Goal: Task Accomplishment & Management: Complete application form

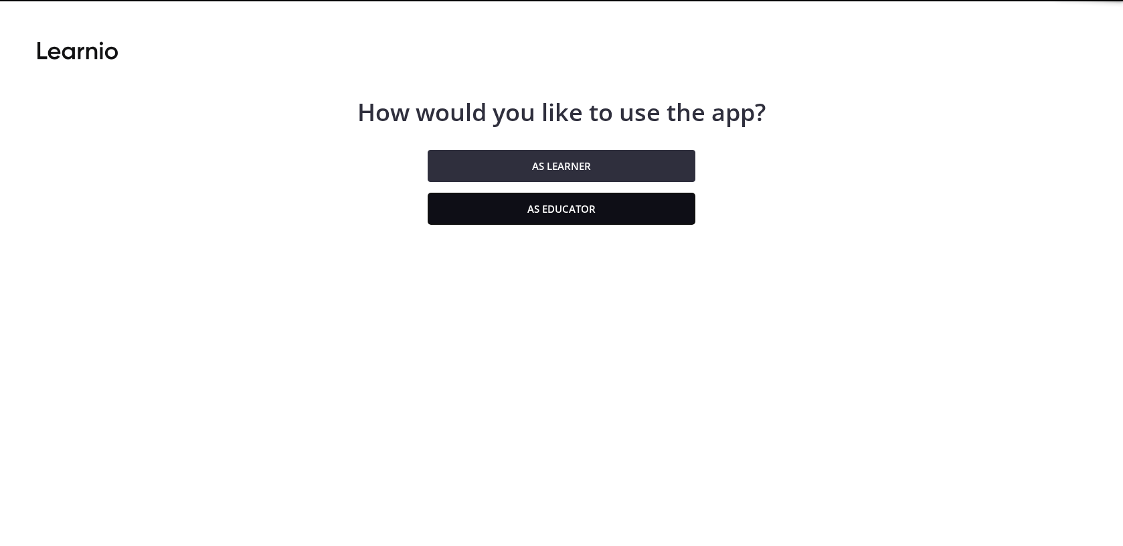
click at [609, 208] on button "As educator" at bounding box center [562, 209] width 268 height 32
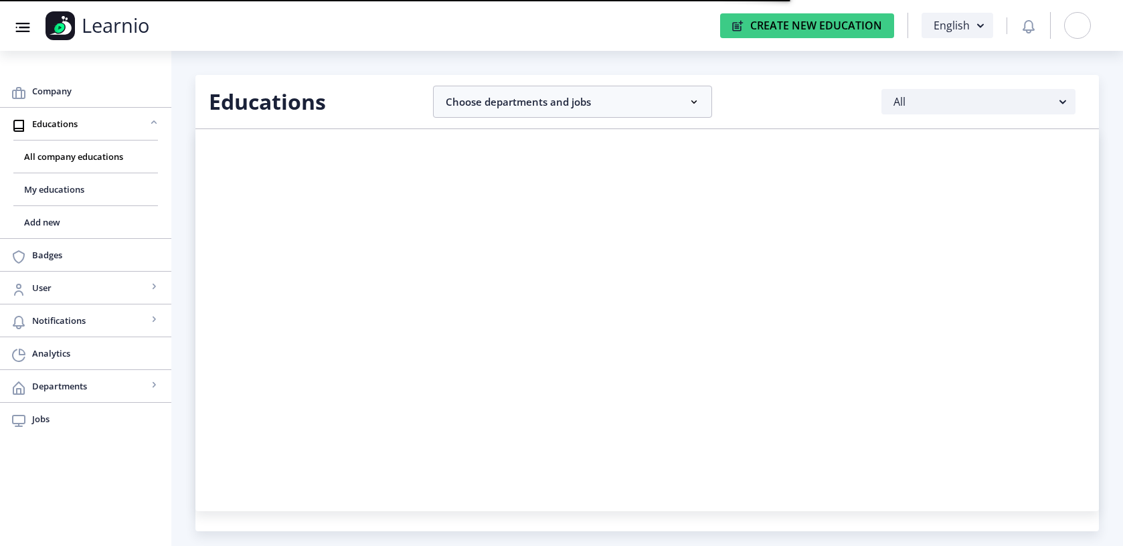
click at [1084, 19] on div at bounding box center [1077, 25] width 27 height 27
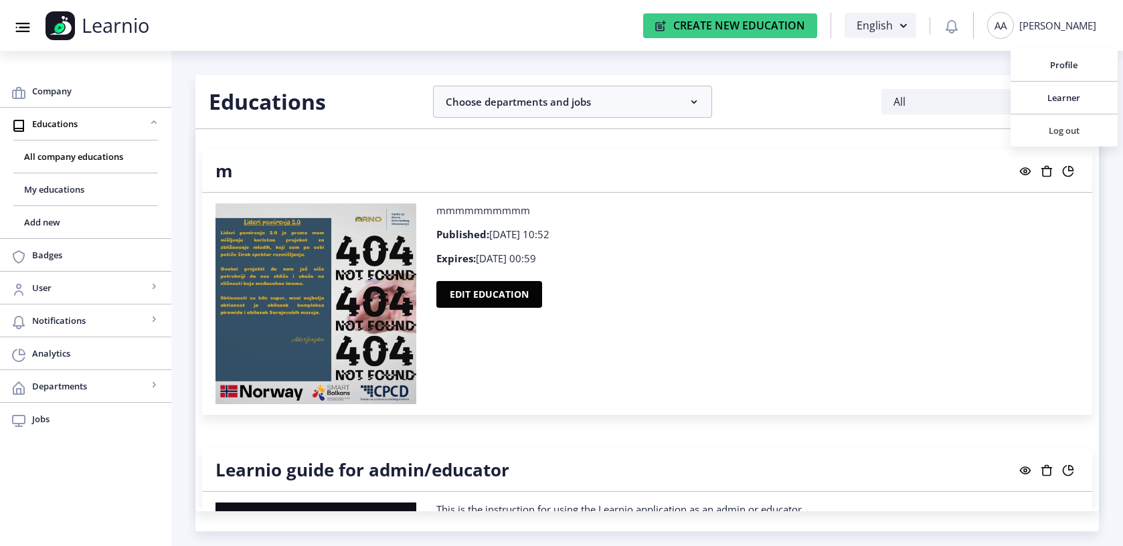
click at [1051, 128] on span "Log out" at bounding box center [1064, 130] width 86 height 16
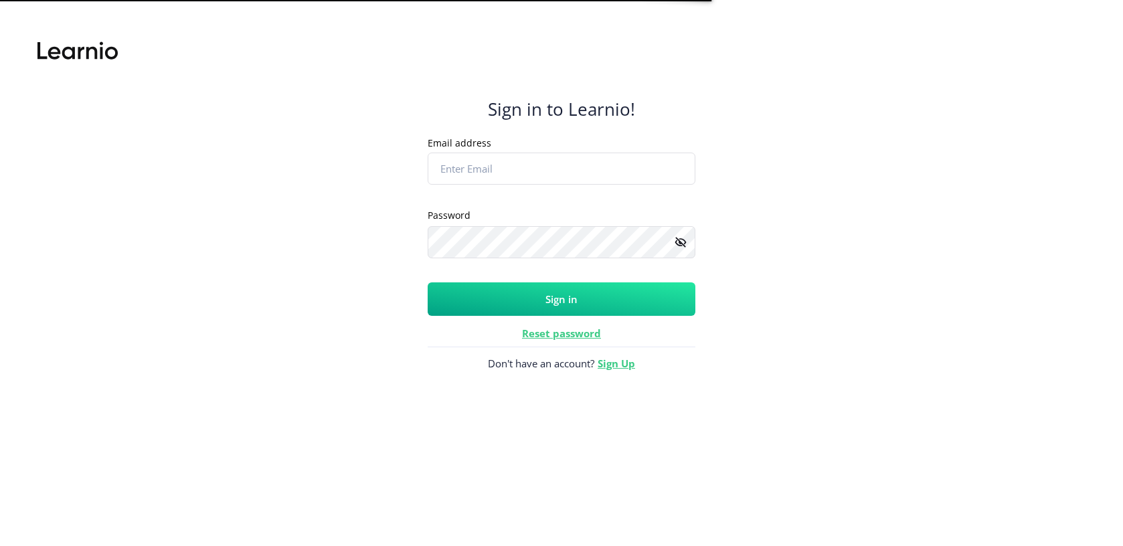
type input "[PERSON_NAME][EMAIL_ADDRESS][PERSON_NAME][DOMAIN_NAME]"
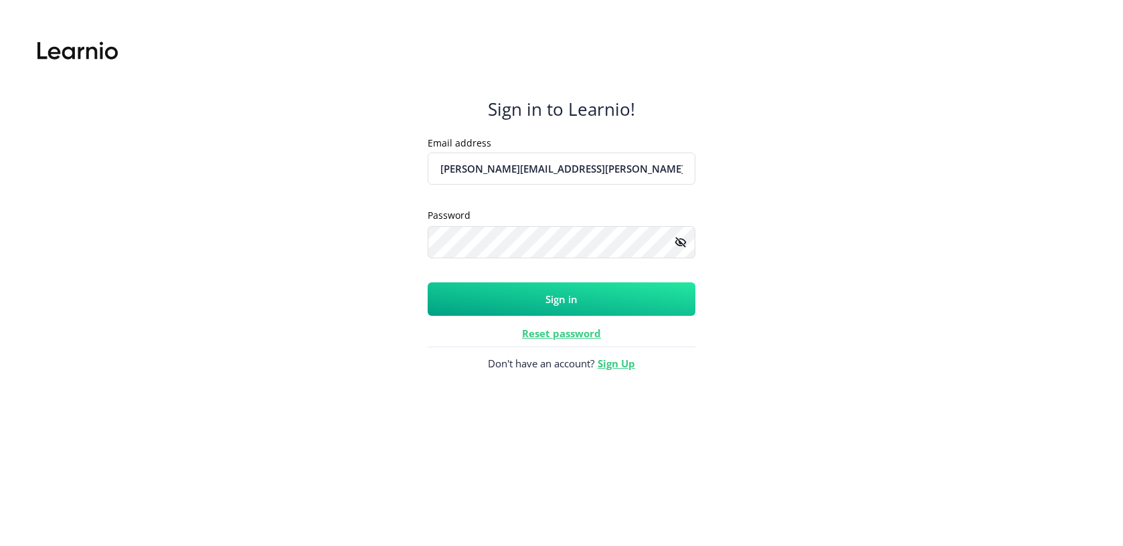
click at [505, 168] on input "[PERSON_NAME][EMAIL_ADDRESS][PERSON_NAME][DOMAIN_NAME]" at bounding box center [562, 169] width 268 height 32
type input "[PERSON_NAME][EMAIL_ADDRESS][PERSON_NAME][DOMAIN_NAME]"
click at [518, 281] on form "Email address [PERSON_NAME][EMAIL_ADDRESS][PERSON_NAME][DOMAIN_NAME] Placeholde…" at bounding box center [562, 226] width 268 height 180
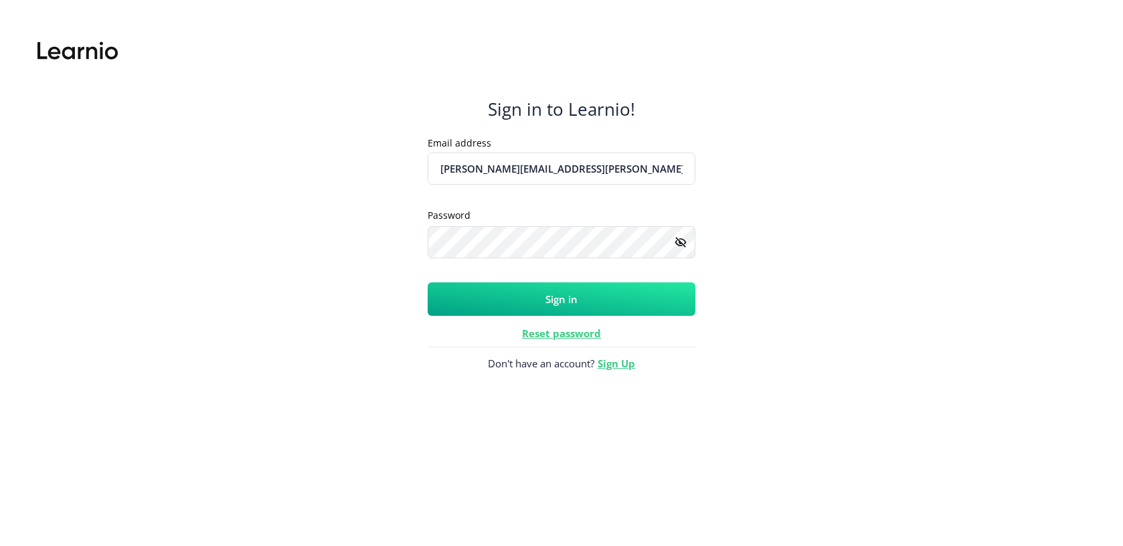
click at [518, 284] on button "Sign in" at bounding box center [562, 298] width 268 height 33
click at [518, 292] on nb-spinner at bounding box center [562, 298] width 268 height 33
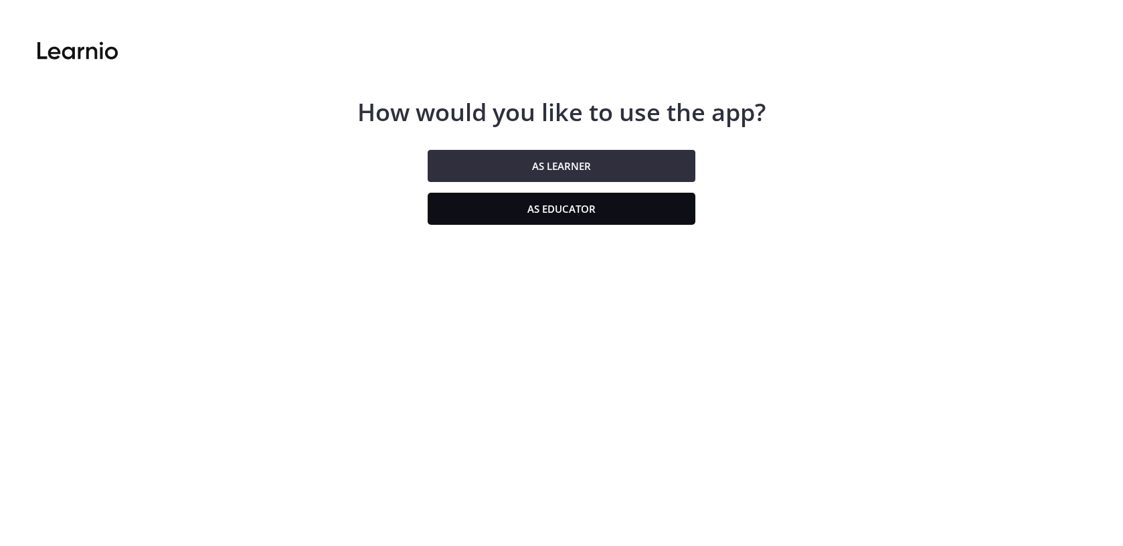
click at [496, 216] on button "As educator" at bounding box center [562, 209] width 268 height 32
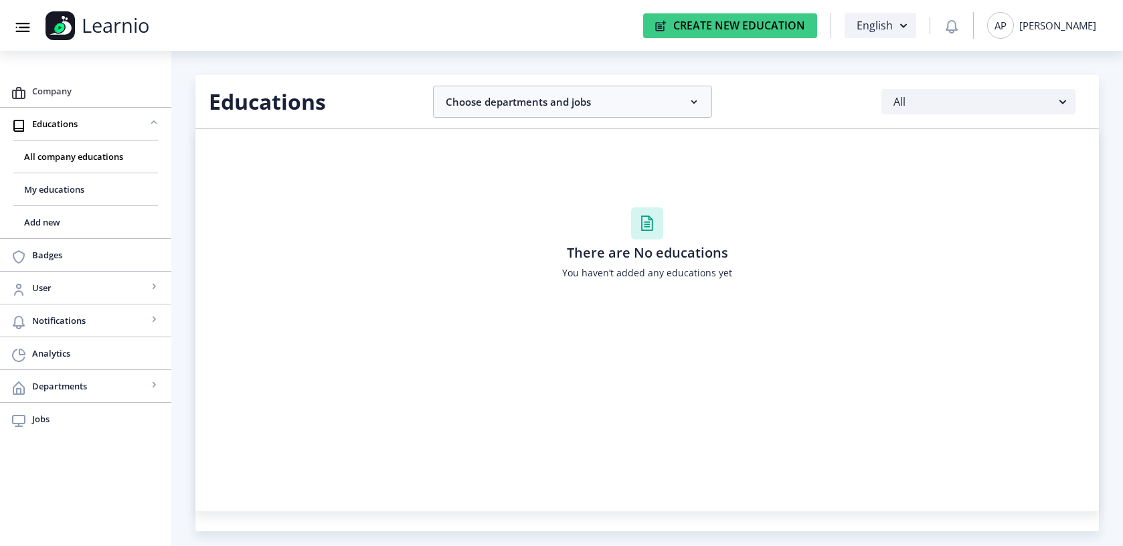
click at [75, 83] on span "Company" at bounding box center [96, 91] width 129 height 16
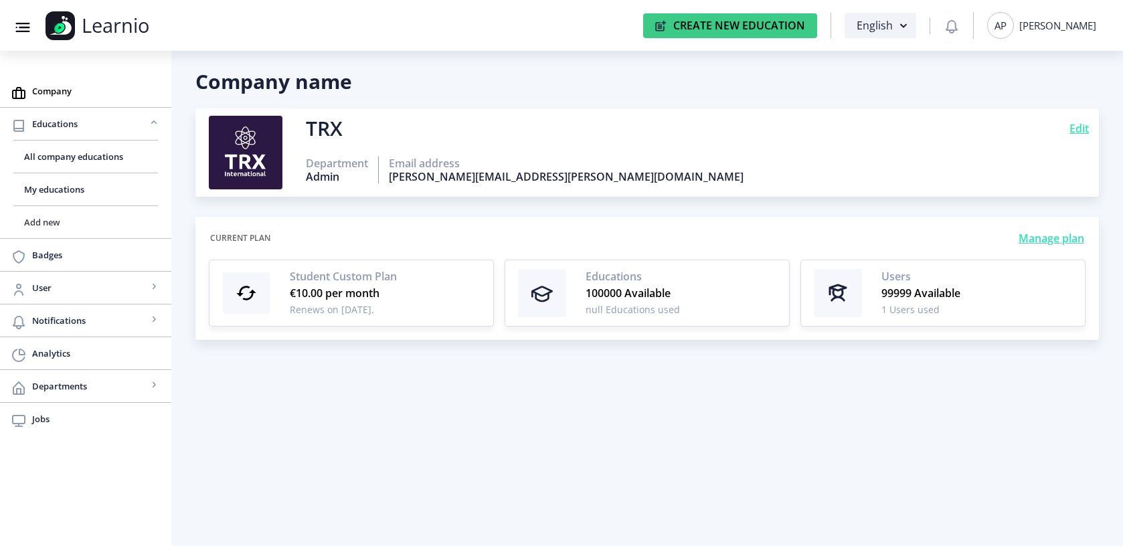
click at [43, 218] on span "Add new" at bounding box center [85, 222] width 123 height 16
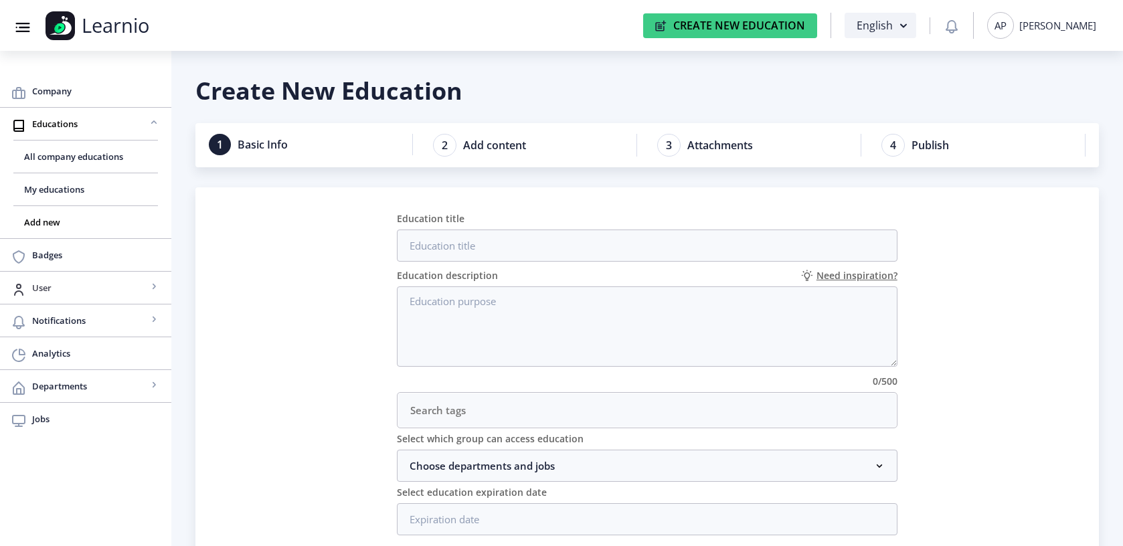
click at [51, 294] on span "User" at bounding box center [89, 288] width 115 height 16
click at [53, 317] on span "View all" at bounding box center [85, 321] width 123 height 16
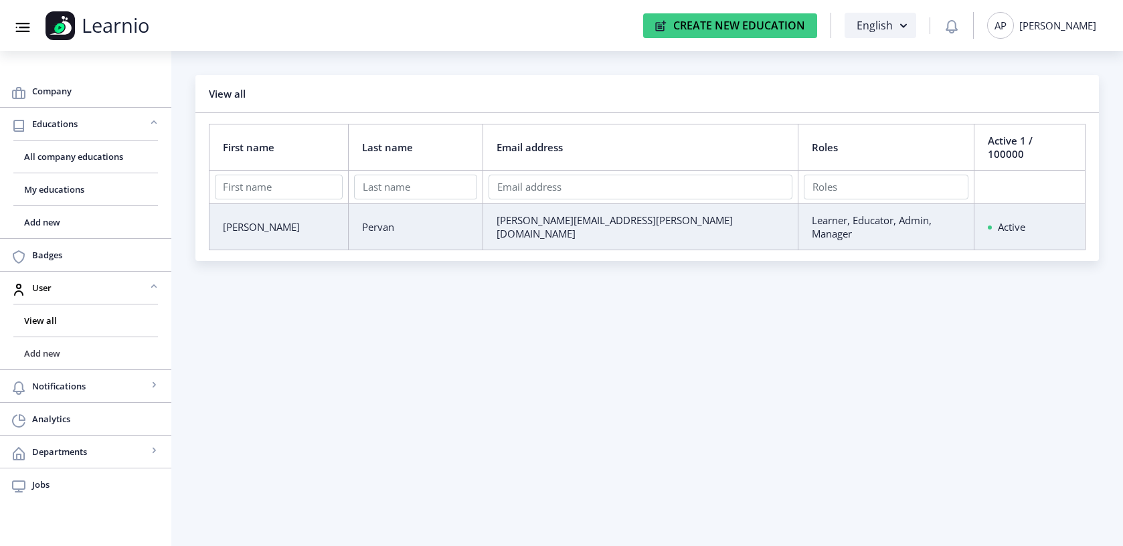
click at [55, 345] on span "Add new" at bounding box center [85, 353] width 123 height 16
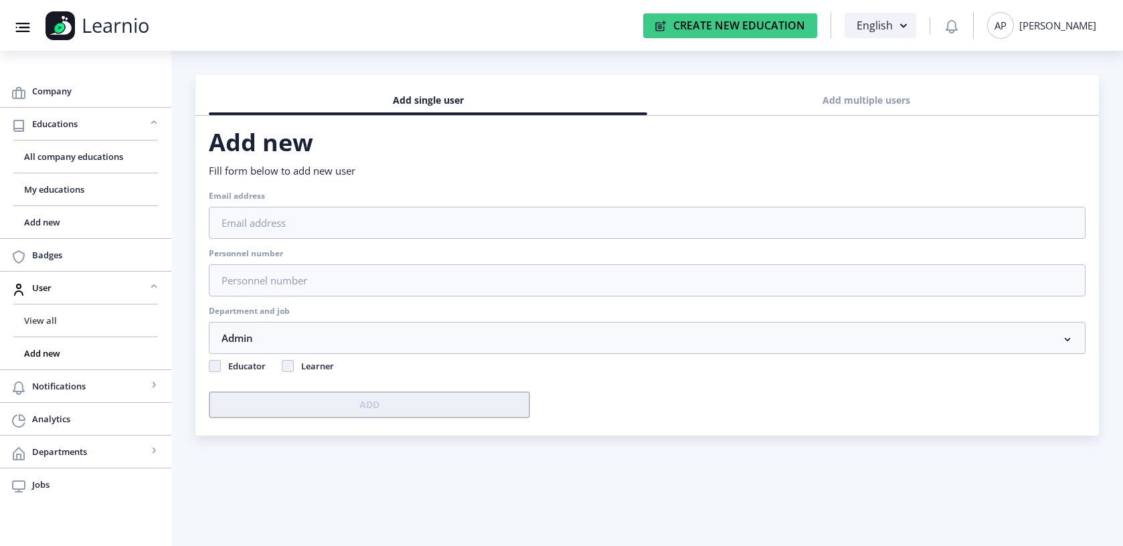
click at [57, 328] on span "View all" at bounding box center [85, 321] width 123 height 16
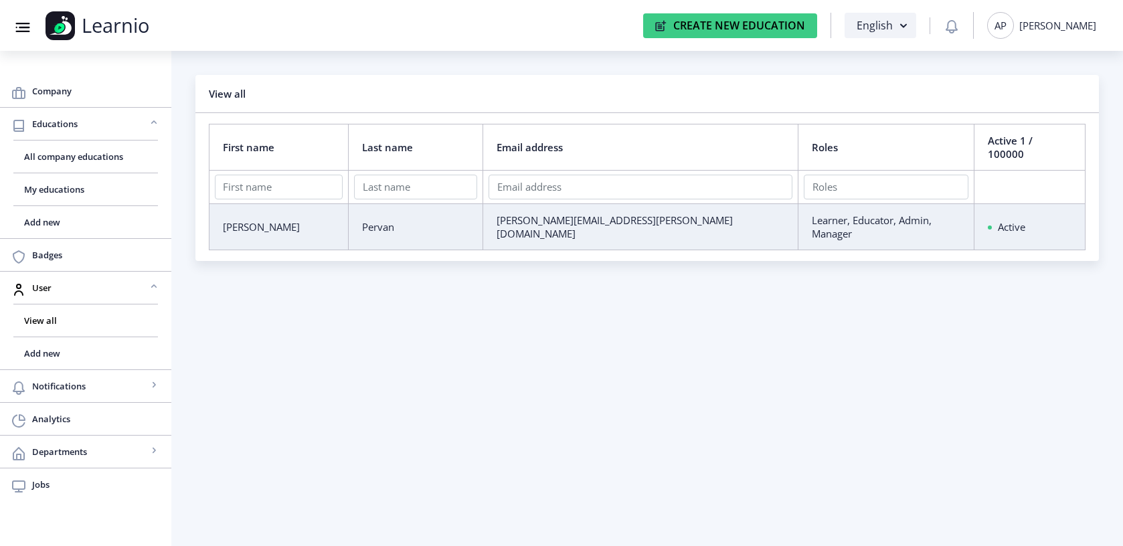
click at [1049, 31] on div "[PERSON_NAME]" at bounding box center [1057, 25] width 77 height 13
click at [1049, 126] on span "Log out" at bounding box center [1050, 130] width 86 height 16
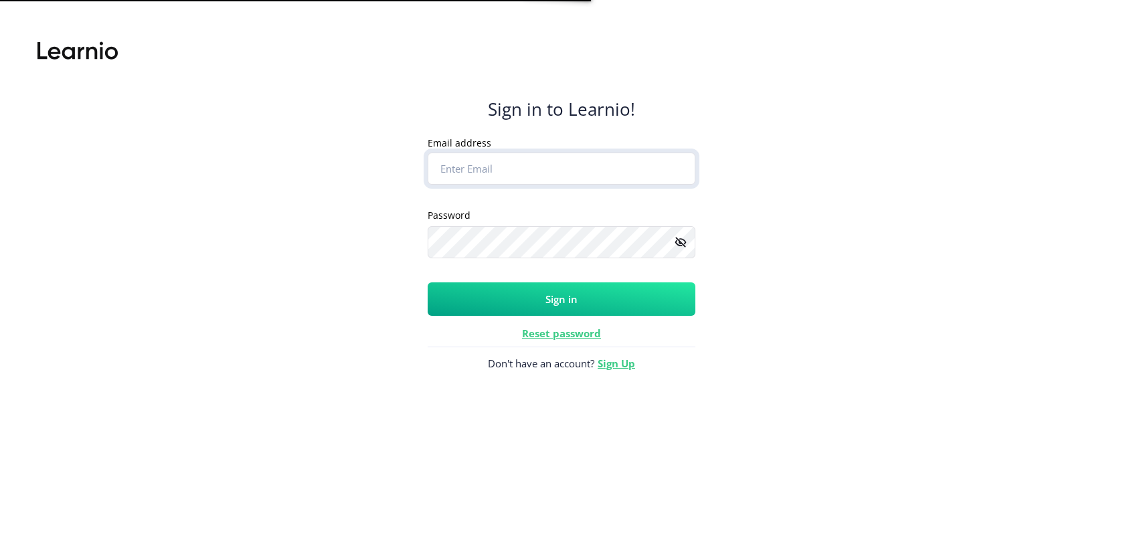
type input "[PERSON_NAME][EMAIL_ADDRESS][PERSON_NAME][DOMAIN_NAME]"
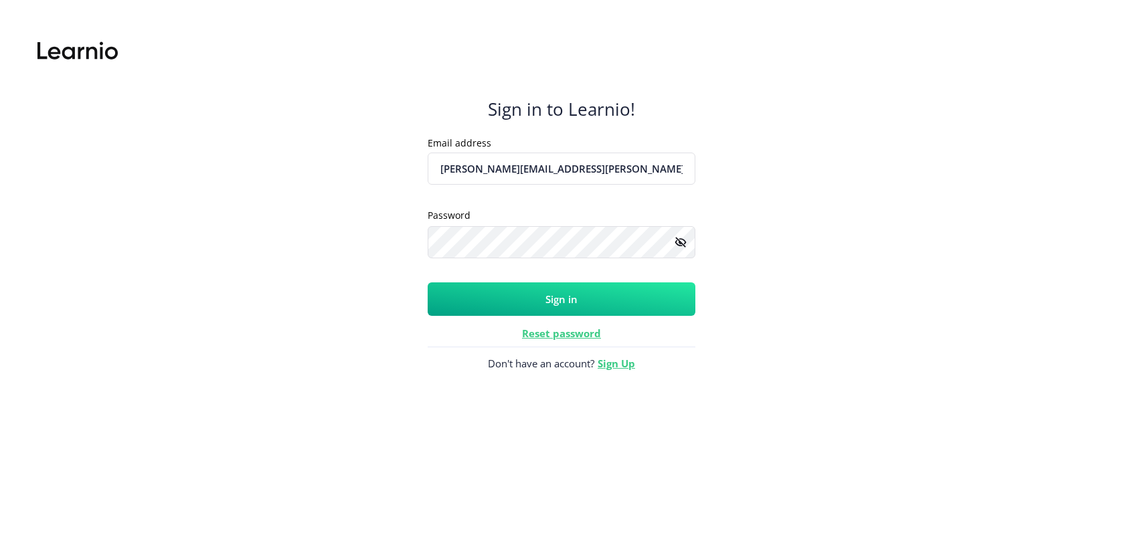
click at [496, 314] on button "Sign in" at bounding box center [562, 298] width 268 height 33
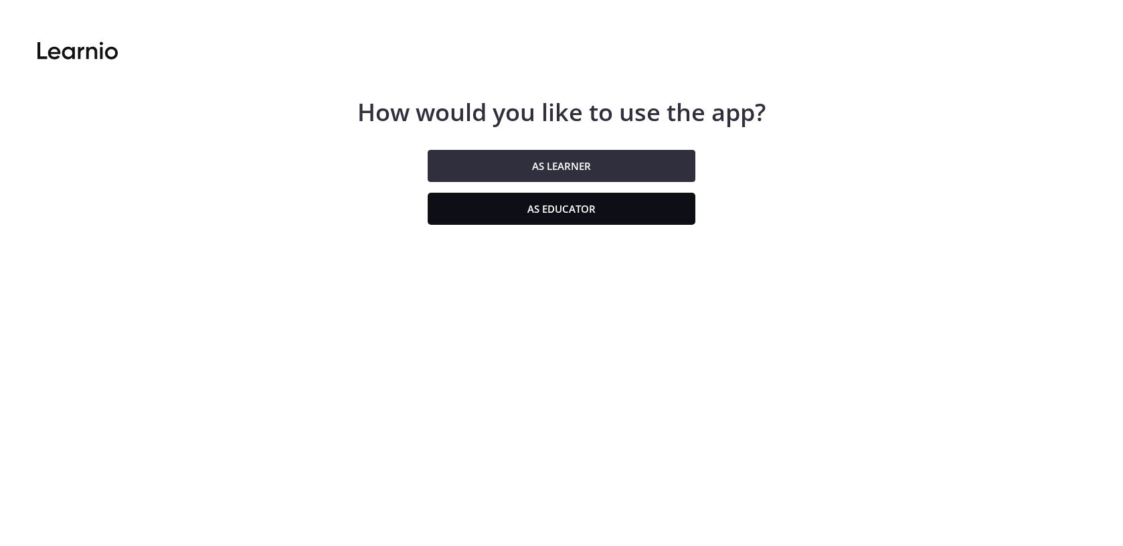
click at [524, 199] on button "As educator" at bounding box center [562, 209] width 268 height 32
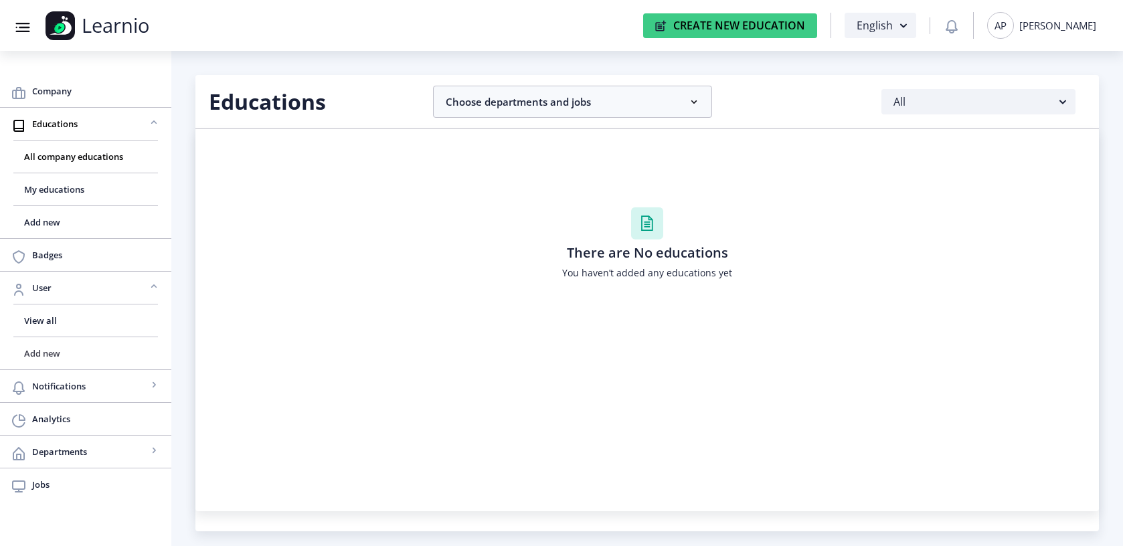
click at [41, 341] on link "Add new" at bounding box center [85, 353] width 145 height 32
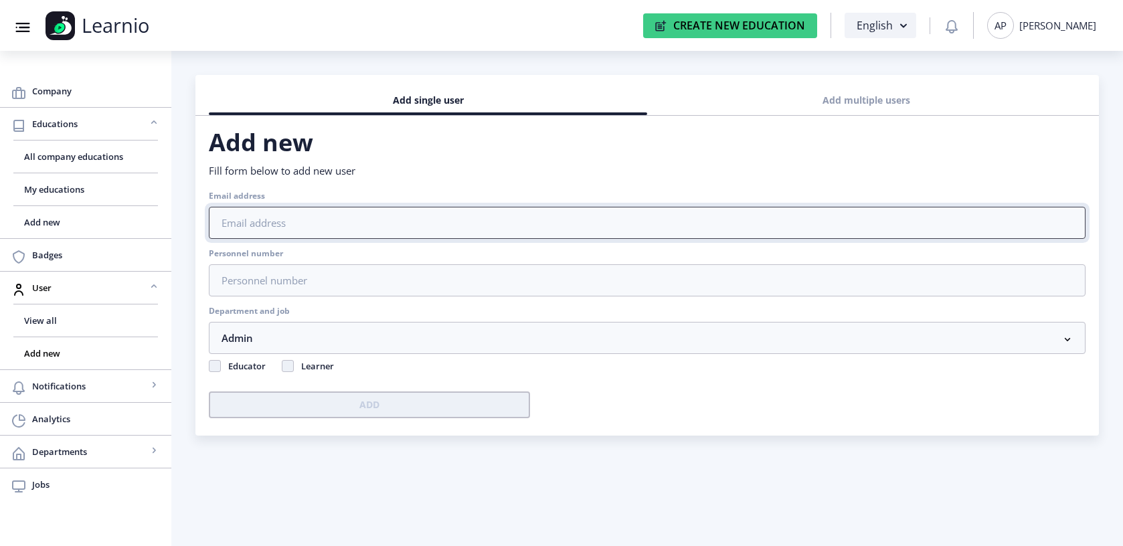
click at [258, 231] on input "Email address" at bounding box center [647, 223] width 877 height 32
paste input "[PERSON_NAME][EMAIL_ADDRESS][PERSON_NAME][DOMAIN_NAME]"
click at [222, 225] on input "[PERSON_NAME][EMAIL_ADDRESS][PERSON_NAME][DOMAIN_NAME]" at bounding box center [647, 223] width 877 height 32
type input "[PERSON_NAME][EMAIL_ADDRESS][PERSON_NAME][DOMAIN_NAME]"
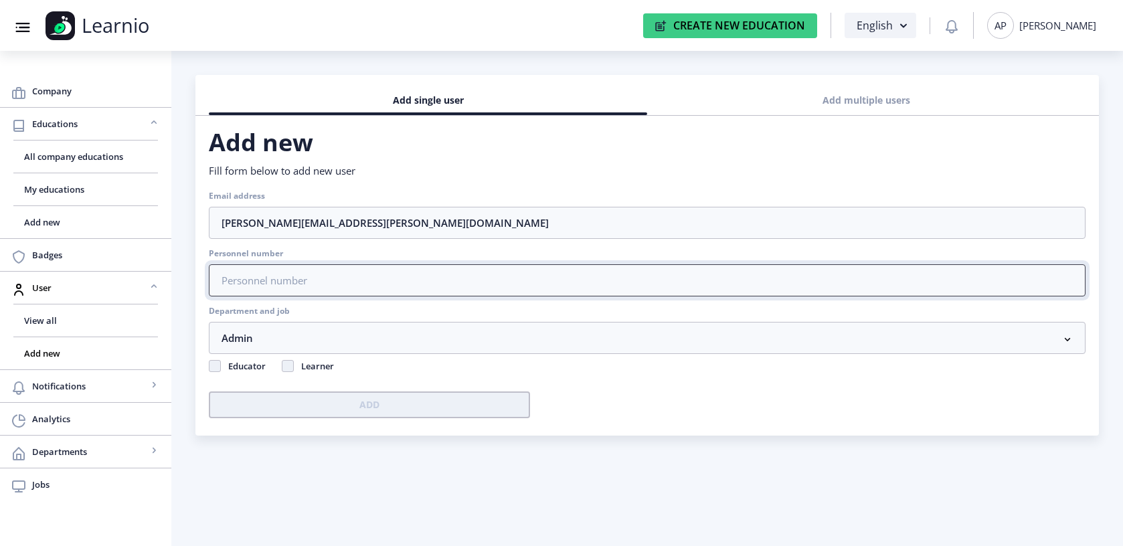
click at [261, 277] on input "Personnel number" at bounding box center [647, 280] width 877 height 32
type input "1"
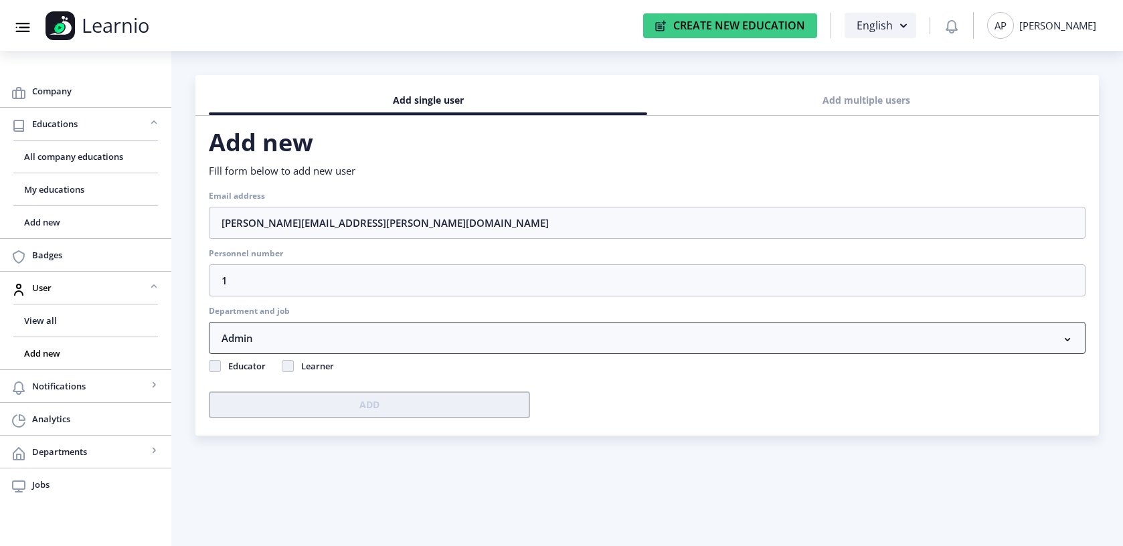
click at [259, 337] on nb-accordion-item-header "Admin" at bounding box center [647, 338] width 877 height 32
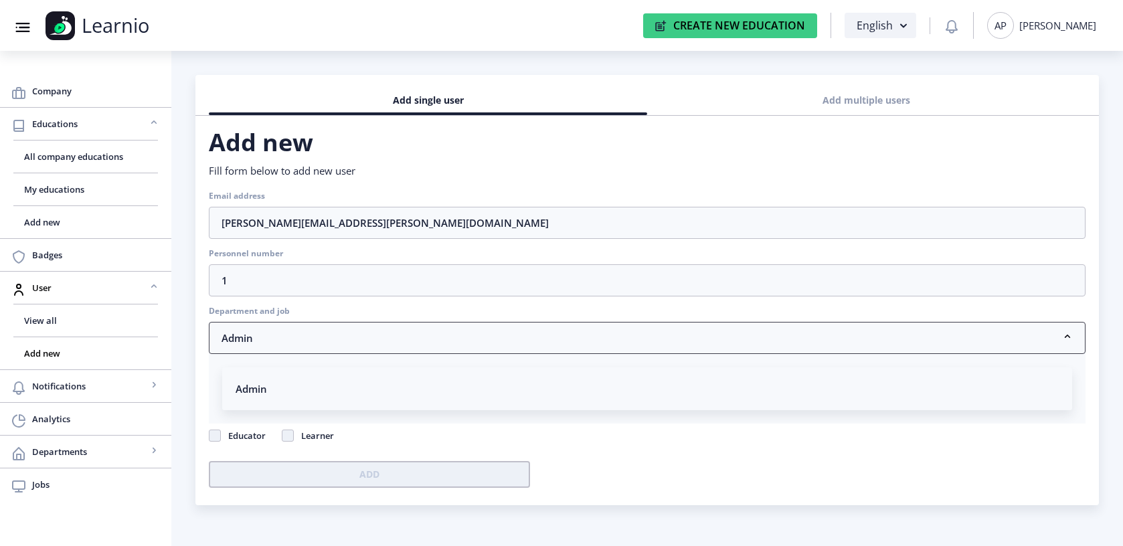
click at [261, 341] on nb-accordion-item-header "Admin" at bounding box center [647, 338] width 877 height 32
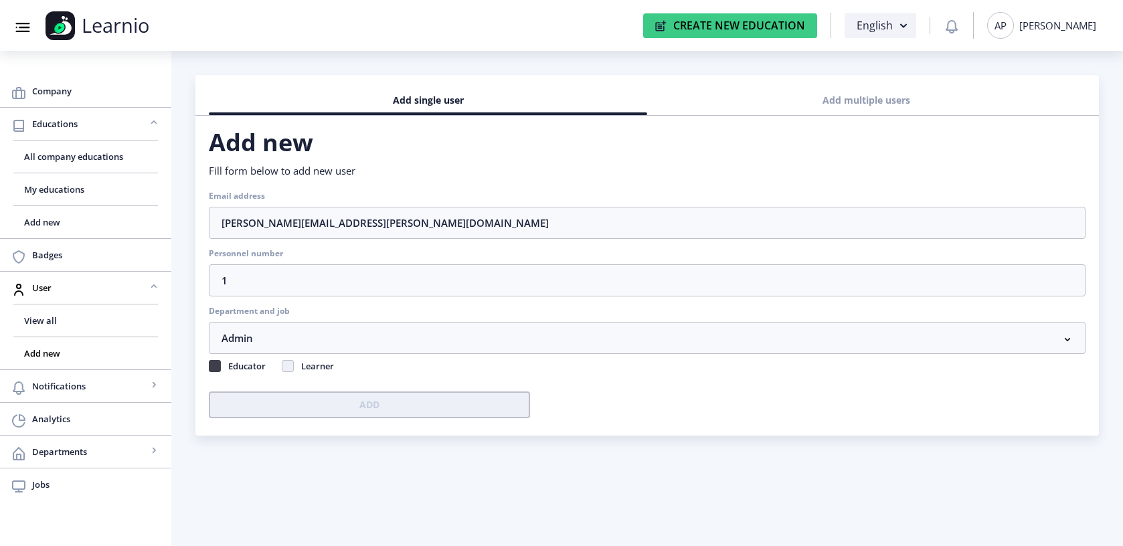
click at [216, 369] on span at bounding box center [215, 366] width 12 height 12
click at [209, 363] on input "Educator" at bounding box center [209, 363] width 1 height 1
checkbox input "true"
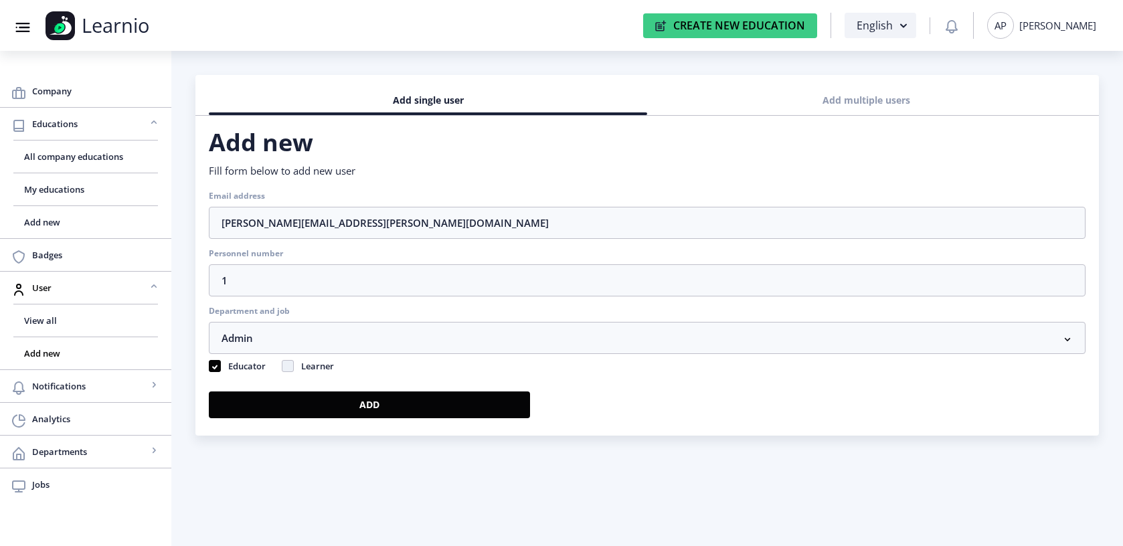
click at [287, 370] on label "Learner" at bounding box center [316, 366] width 68 height 24
click at [282, 363] on input "Learner" at bounding box center [282, 363] width 1 height 1
checkbox input "true"
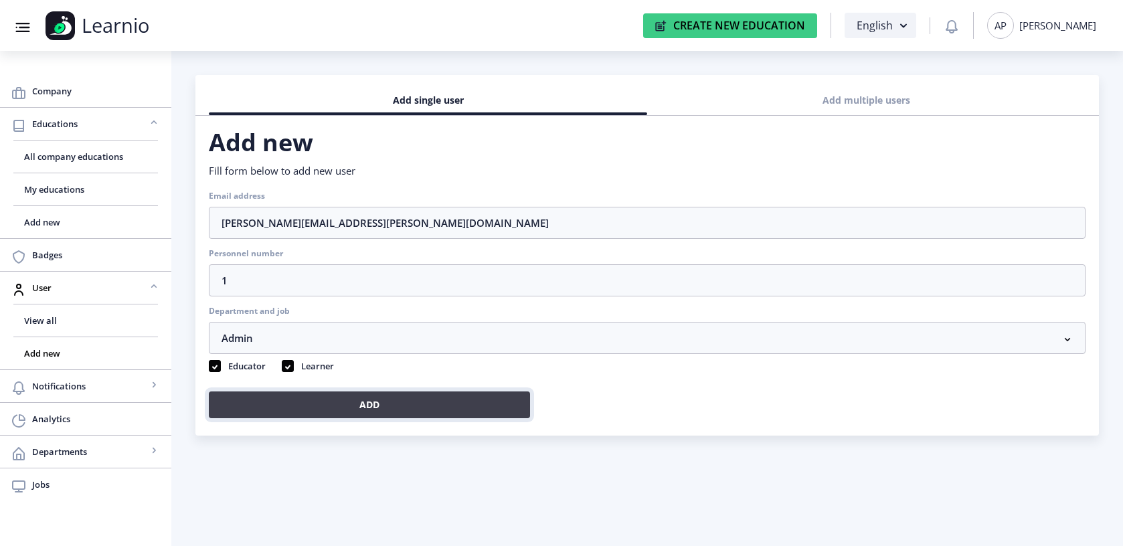
click at [498, 396] on button "Add" at bounding box center [369, 405] width 321 height 27
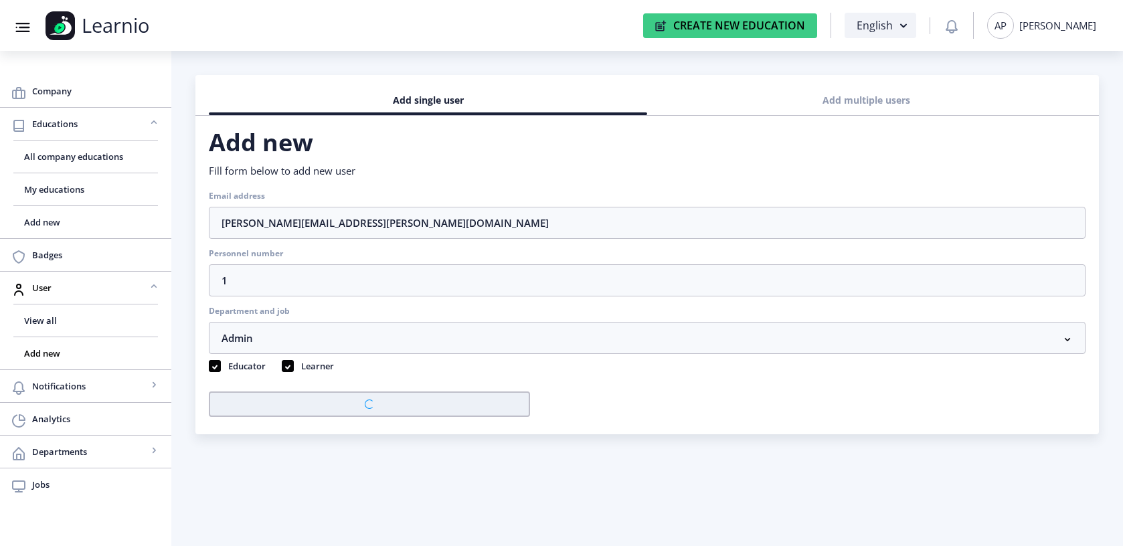
checkbox input "false"
click at [568, 412] on div "Add" at bounding box center [647, 401] width 877 height 47
click at [1060, 28] on div "[PERSON_NAME]" at bounding box center [1057, 25] width 77 height 13
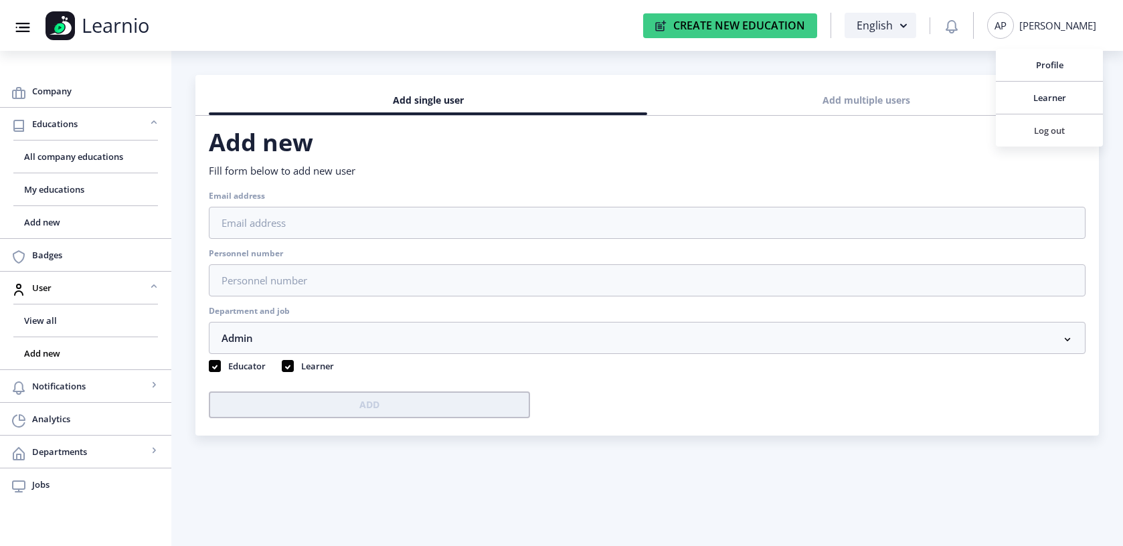
click at [1039, 132] on span "Log out" at bounding box center [1050, 130] width 86 height 16
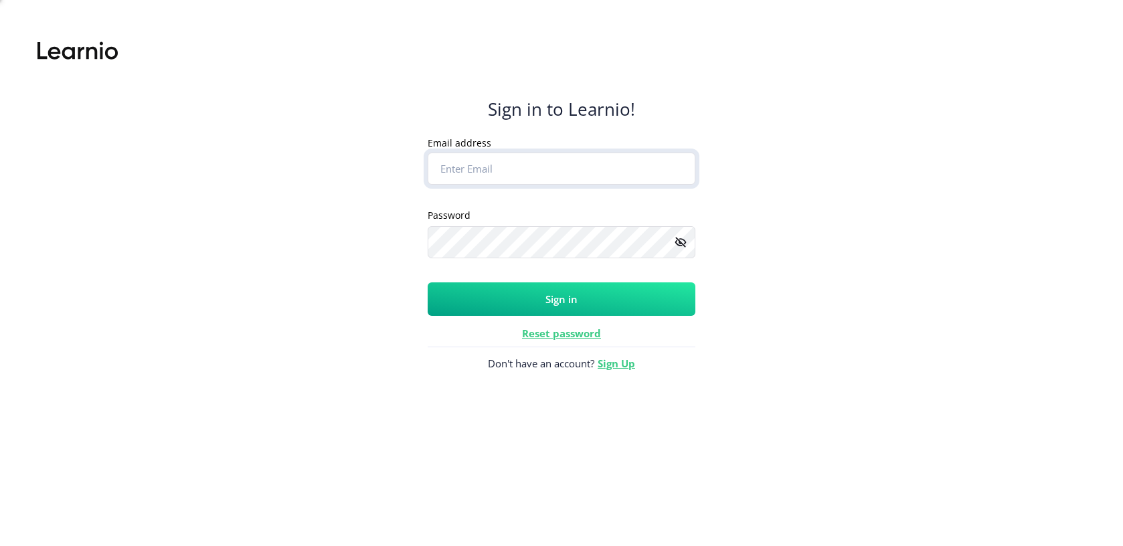
type input "[PERSON_NAME][EMAIL_ADDRESS][PERSON_NAME][DOMAIN_NAME]"
